Goal: Find specific page/section: Find specific page/section

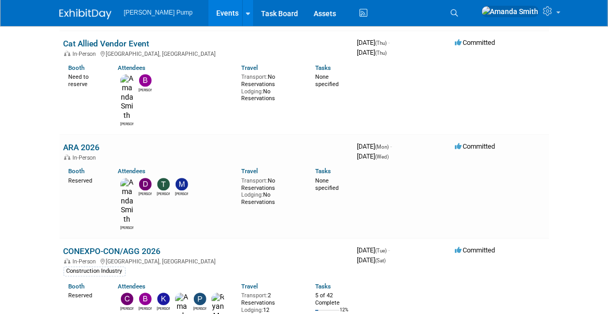
scroll to position [1094, 0]
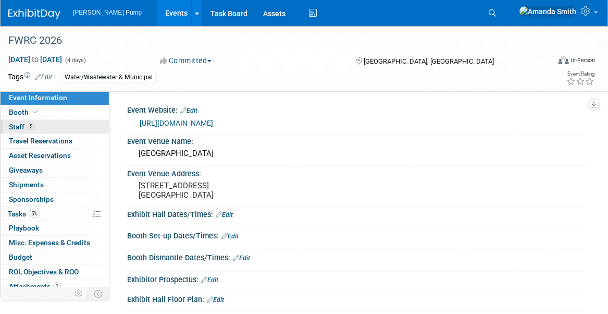
click at [22, 126] on span "Staff 5" at bounding box center [22, 126] width 26 height 8
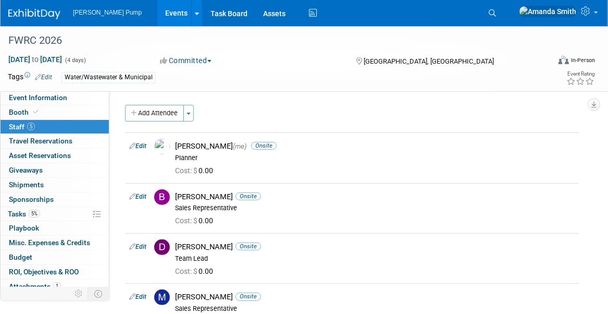
click at [158, 9] on link "Events" at bounding box center [176, 13] width 38 height 26
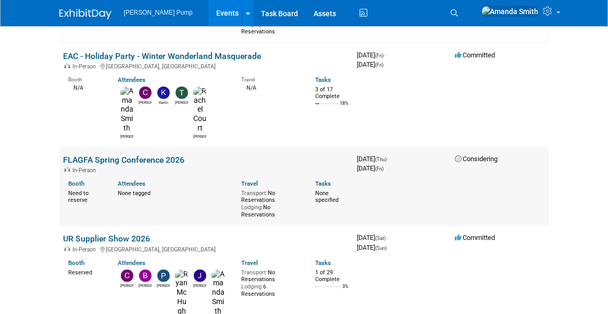
scroll to position [417, 0]
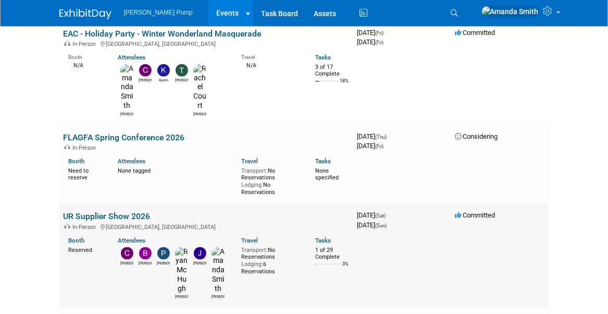
click at [102, 211] on link "UR Supplier Show 2026" at bounding box center [107, 216] width 87 height 10
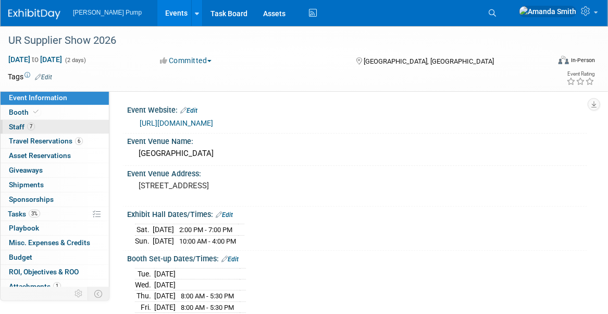
click at [66, 121] on link "7 Staff 7" at bounding box center [55, 127] width 108 height 14
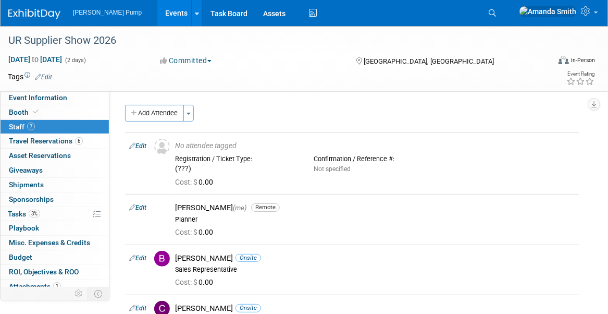
click at [157, 9] on link "Events" at bounding box center [176, 13] width 38 height 26
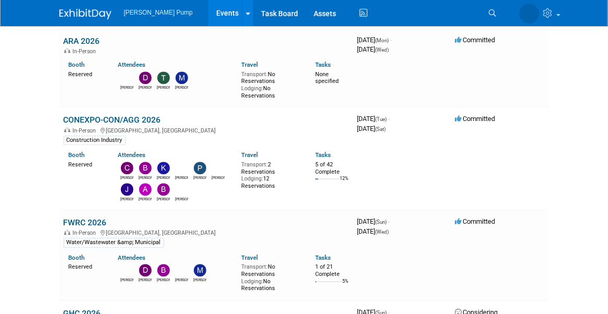
scroll to position [990, 0]
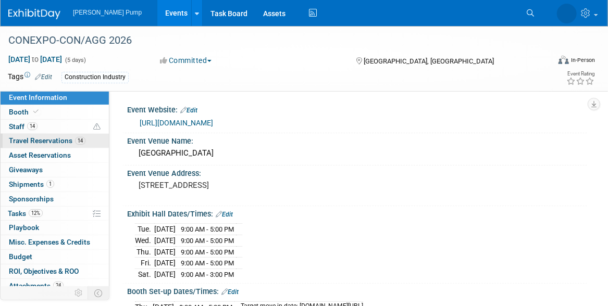
click at [49, 138] on span "Travel Reservations 14" at bounding box center [47, 141] width 77 height 8
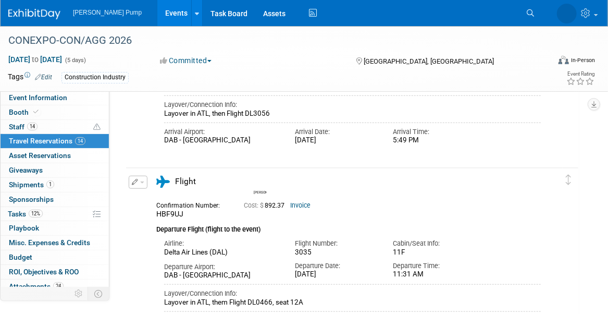
scroll to position [313, 0]
